Goal: Information Seeking & Learning: Learn about a topic

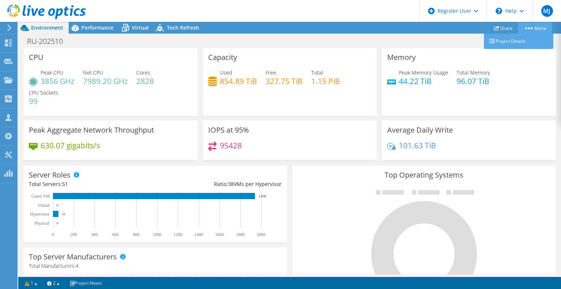
click at [531, 30] on link "More" at bounding box center [535, 27] width 34 height 11
click at [520, 39] on link "Project Details" at bounding box center [518, 41] width 69 height 15
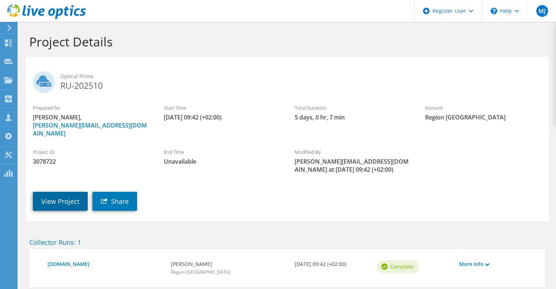
click at [54, 192] on link "View Project" at bounding box center [60, 201] width 55 height 19
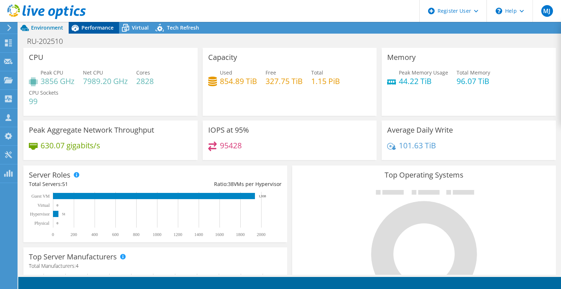
click at [89, 32] on div "Performance" at bounding box center [94, 28] width 50 height 12
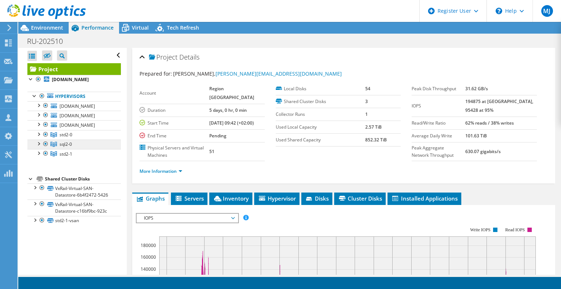
click at [65, 147] on span "sql2-0" at bounding box center [66, 144] width 12 height 6
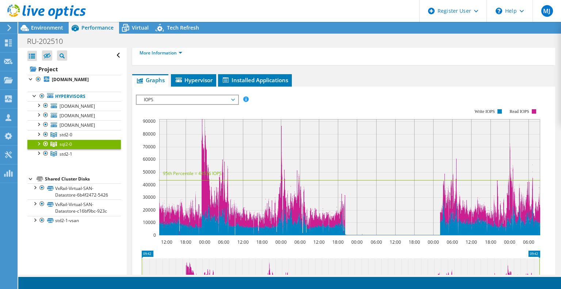
scroll to position [86, 0]
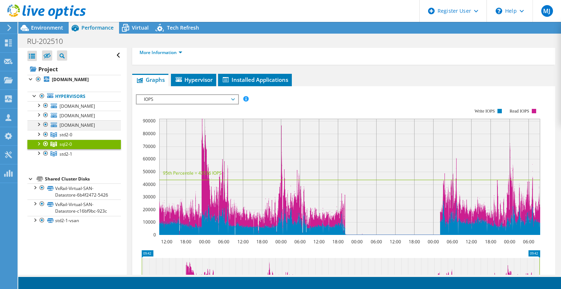
click at [39, 127] on div at bounding box center [38, 123] width 7 height 7
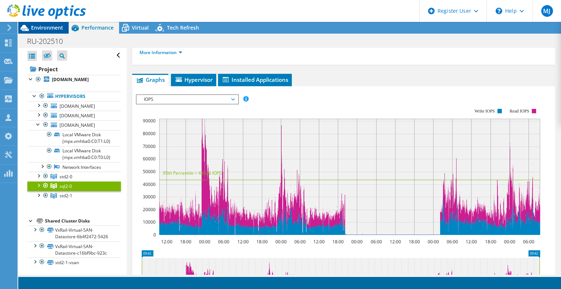
click at [52, 31] on span "Environment" at bounding box center [47, 27] width 32 height 7
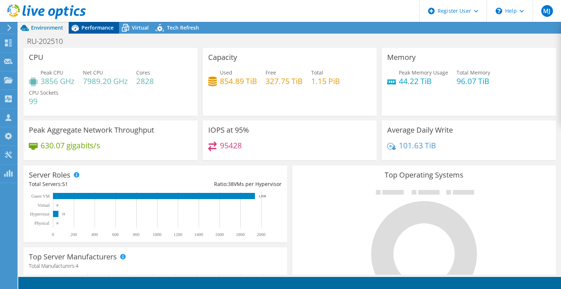
click at [98, 28] on span "Performance" at bounding box center [97, 27] width 32 height 7
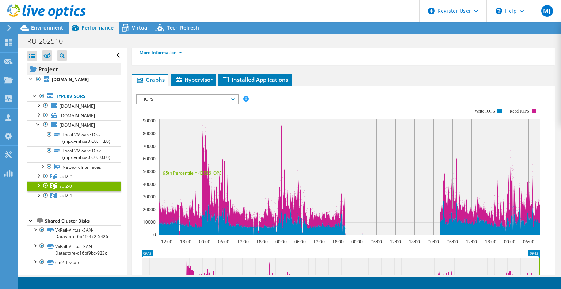
drag, startPoint x: 133, startPoint y: 22, endPoint x: 96, endPoint y: 66, distance: 57.1
click at [96, 66] on div "Environment Performance Virtual Upgrades" at bounding box center [289, 155] width 543 height 267
click at [45, 105] on div at bounding box center [45, 105] width 7 height 9
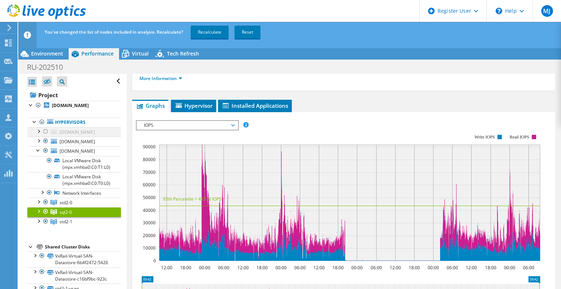
click at [45, 131] on div at bounding box center [45, 131] width 7 height 9
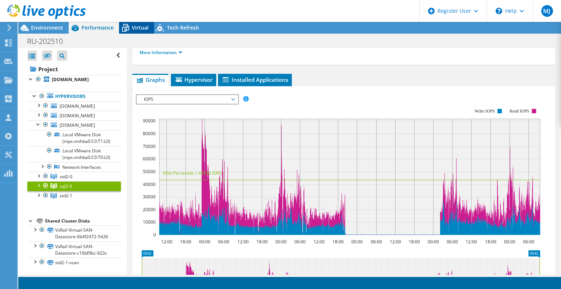
click at [139, 30] on span "Virtual" at bounding box center [140, 27] width 17 height 7
